Goal: Transaction & Acquisition: Book appointment/travel/reservation

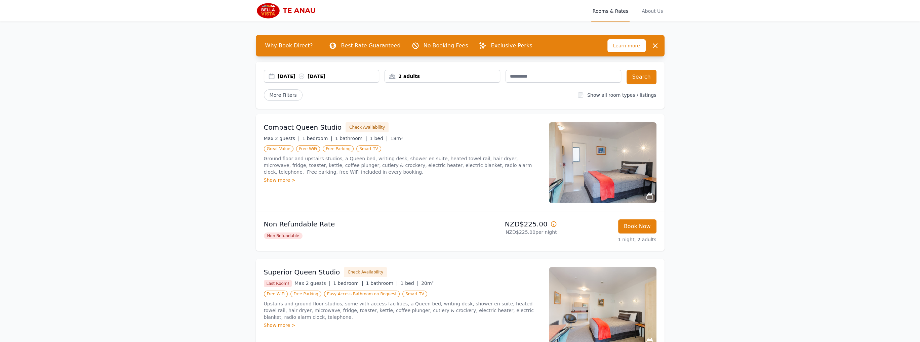
click at [298, 77] on div "[DATE] [DATE]" at bounding box center [329, 76] width 102 height 7
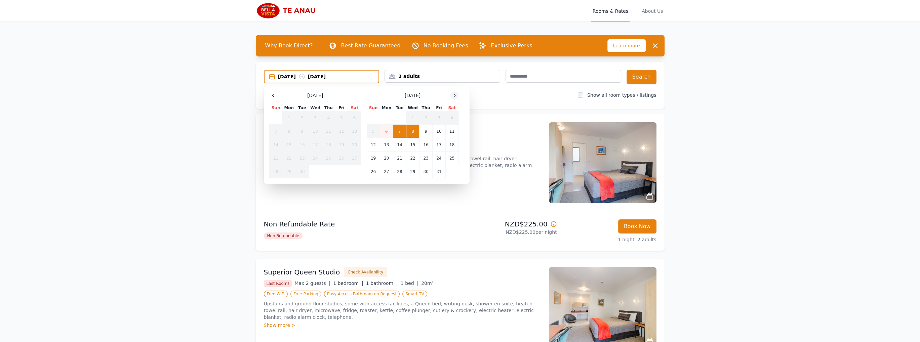
click at [456, 96] on icon at bounding box center [454, 95] width 5 height 5
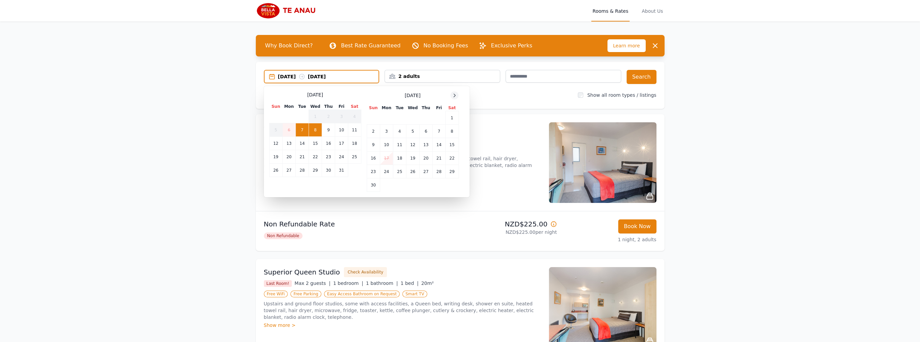
click at [456, 96] on icon at bounding box center [454, 95] width 5 height 5
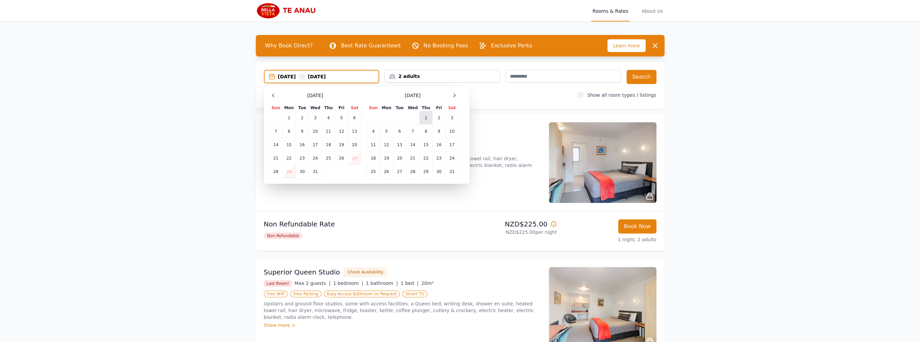
click at [428, 115] on td "1" at bounding box center [425, 117] width 13 height 13
click at [436, 118] on td "2" at bounding box center [439, 117] width 13 height 13
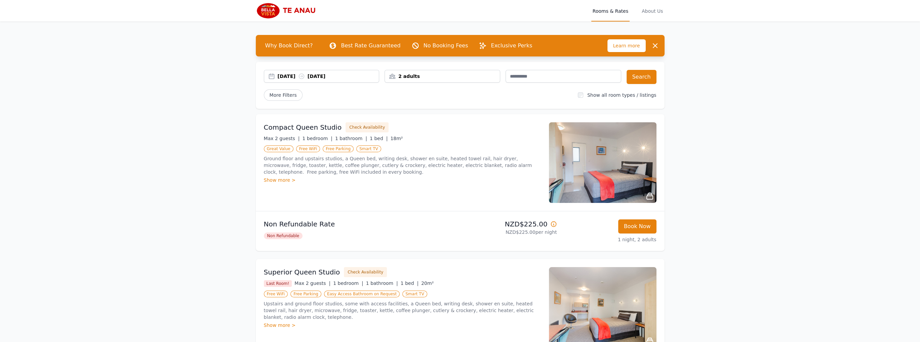
click at [394, 76] on div "2 adults" at bounding box center [442, 76] width 115 height 7
click at [436, 101] on icon at bounding box center [435, 101] width 5 height 5
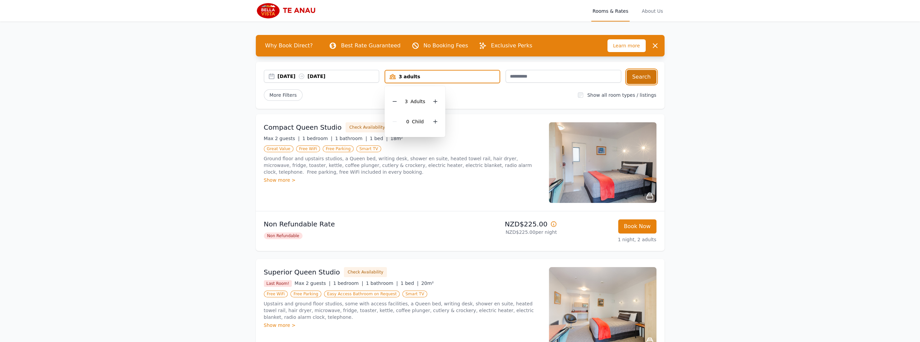
click at [647, 78] on button "Search" at bounding box center [642, 77] width 30 height 14
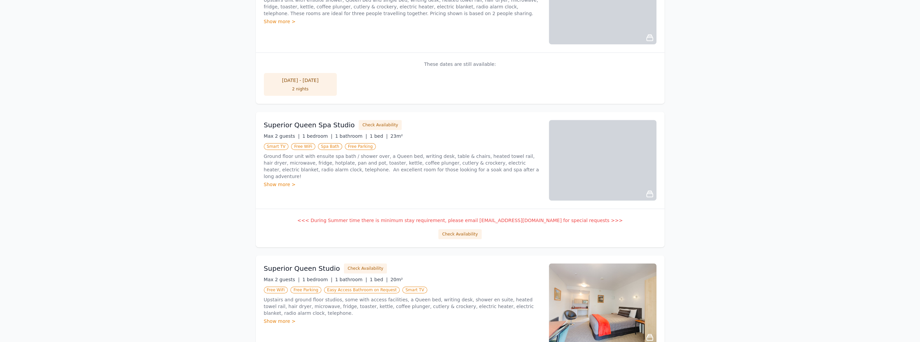
scroll to position [672, 0]
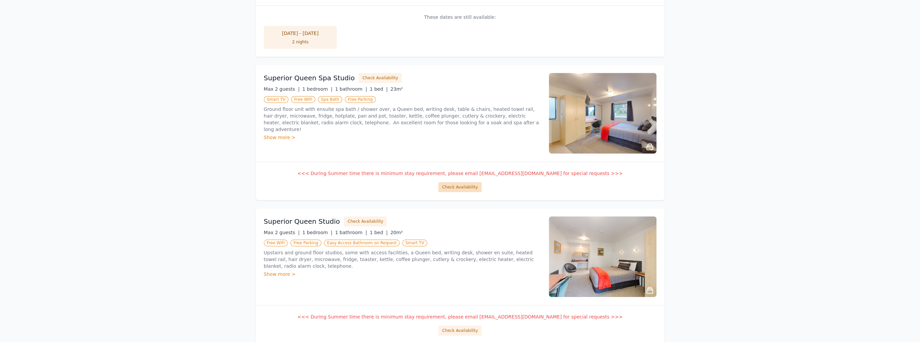
click at [479, 185] on button "Check Availability" at bounding box center [459, 187] width 43 height 10
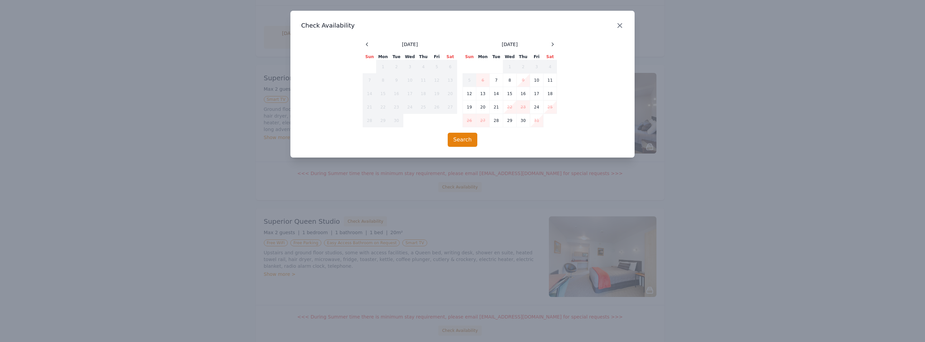
click at [618, 26] on icon "button" at bounding box center [620, 26] width 8 height 8
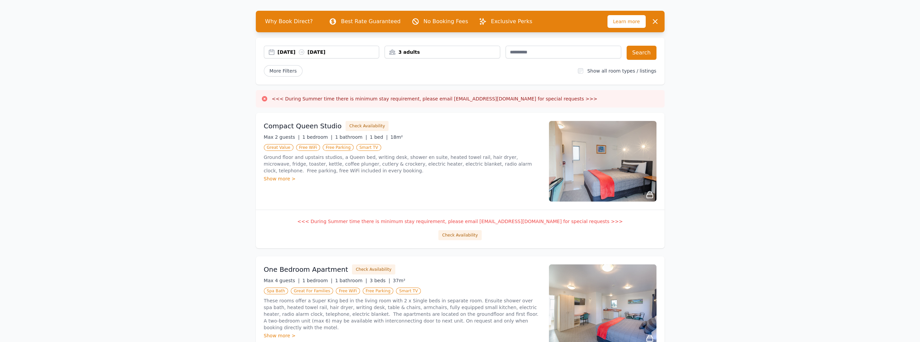
scroll to position [0, 0]
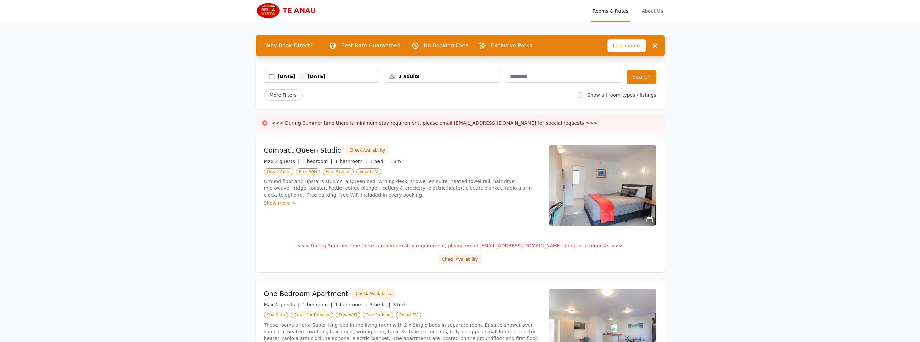
click at [316, 74] on div "[DATE] [DATE]" at bounding box center [329, 76] width 102 height 7
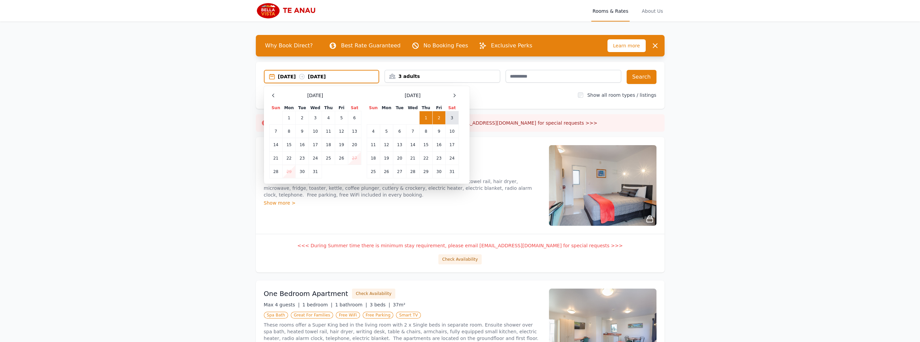
click at [451, 120] on td "3" at bounding box center [451, 117] width 13 height 13
click at [425, 118] on td "1" at bounding box center [425, 117] width 13 height 13
click at [453, 118] on td "3" at bounding box center [451, 117] width 13 height 13
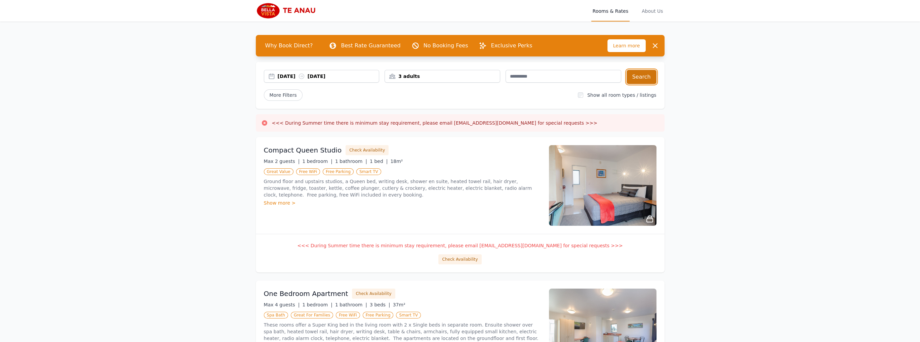
click at [637, 79] on button "Search" at bounding box center [642, 77] width 30 height 14
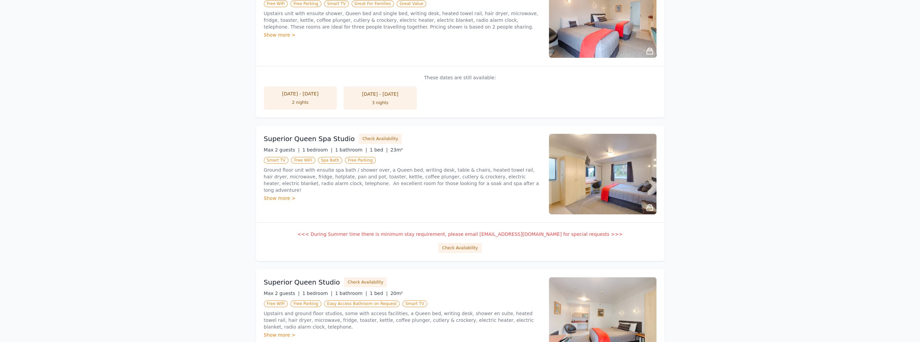
scroll to position [739, 0]
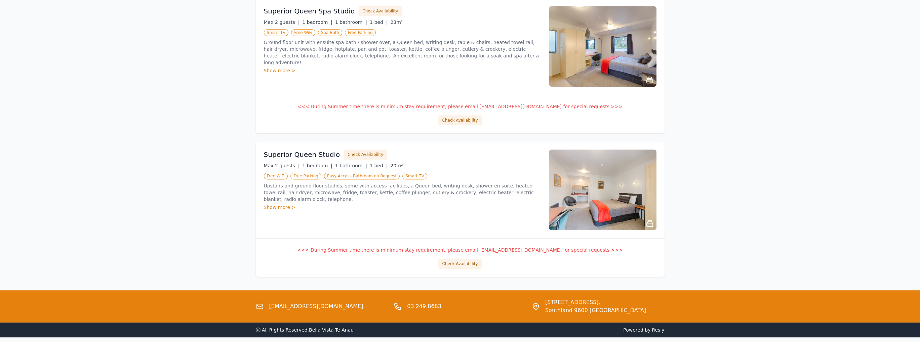
drag, startPoint x: 743, startPoint y: 119, endPoint x: 739, endPoint y: 116, distance: 5.0
